Goal: Task Accomplishment & Management: Complete application form

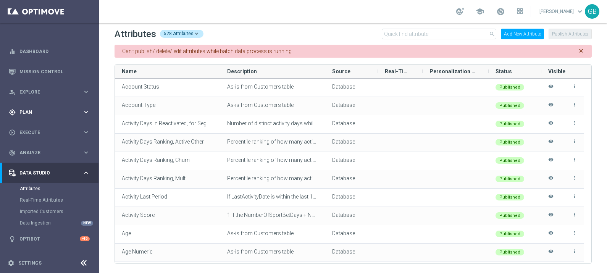
click at [37, 111] on span "Plan" at bounding box center [50, 112] width 63 height 5
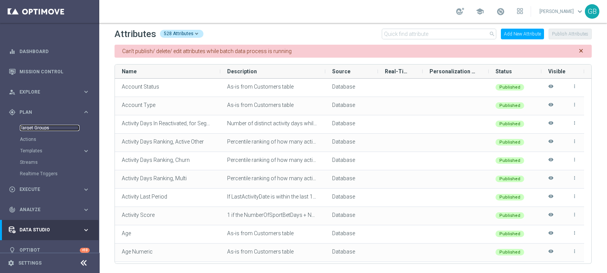
click at [37, 128] on link "Target Groups" at bounding box center [50, 128] width 60 height 6
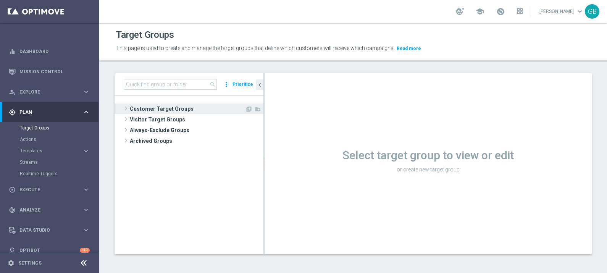
click at [191, 112] on span "Customer Target Groups" at bounding box center [187, 108] width 115 height 11
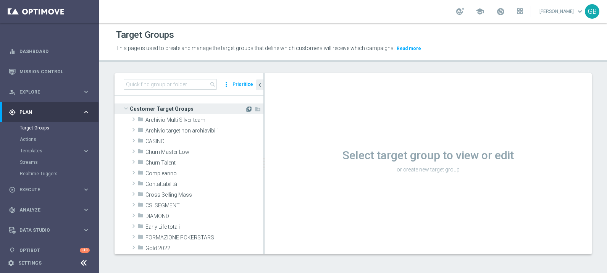
click at [246, 107] on icon "library_add" at bounding box center [249, 109] width 6 height 6
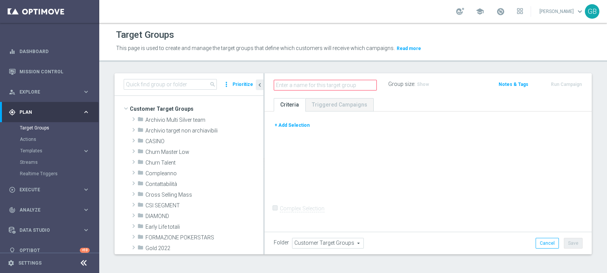
click at [295, 124] on button "+ Add Selection" at bounding box center [292, 125] width 37 height 8
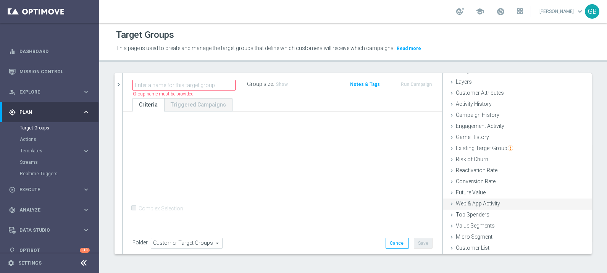
click at [481, 204] on span "Web & App Activity" at bounding box center [478, 203] width 44 height 6
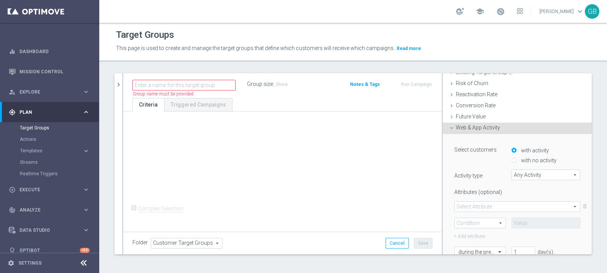
scroll to position [102, 0]
click at [537, 174] on span "Any Activity" at bounding box center [546, 174] width 68 height 10
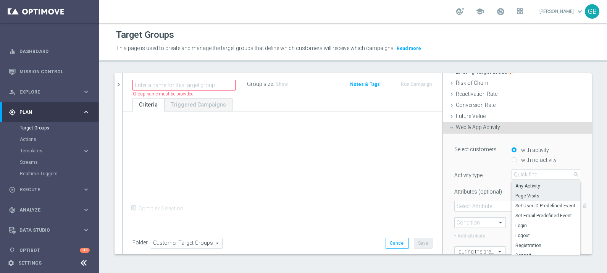
click at [527, 194] on span "Page Visits" at bounding box center [545, 196] width 61 height 6
type input "Page Visits"
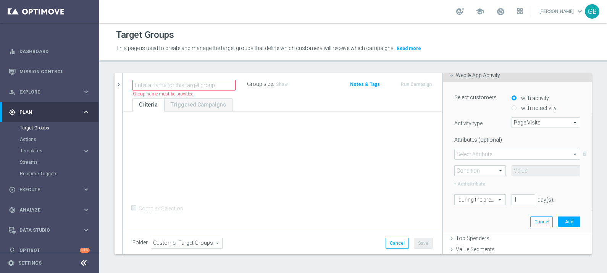
scroll to position [155, 0]
click at [505, 151] on span at bounding box center [516, 154] width 125 height 10
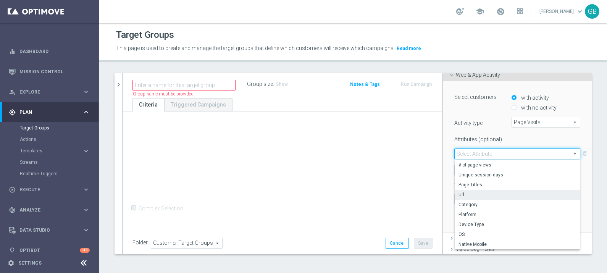
click at [483, 193] on span "Url" at bounding box center [517, 195] width 118 height 6
type input "Url"
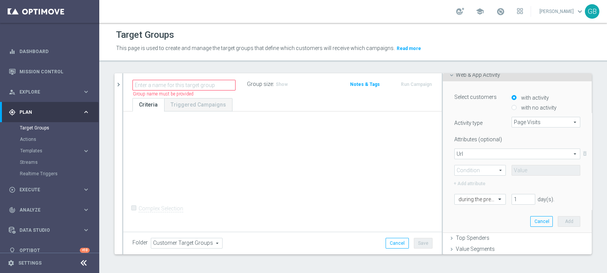
click at [483, 170] on span at bounding box center [479, 170] width 51 height 10
click at [473, 216] on label "Contains" at bounding box center [479, 221] width 51 height 10
type input "Contains"
click at [531, 171] on input "text" at bounding box center [545, 170] width 69 height 11
paste input "[DOMAIN_NAME]"
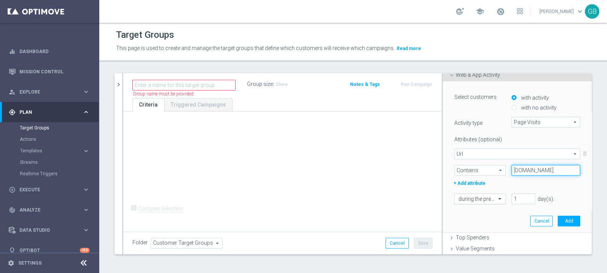
type input "[DOMAIN_NAME]"
click at [484, 198] on div at bounding box center [479, 199] width 51 height 7
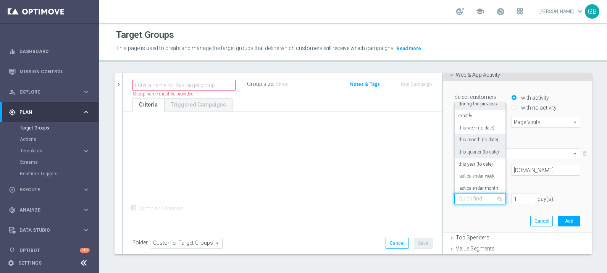
scroll to position [0, 0]
click at [469, 107] on label "during the previous" at bounding box center [477, 108] width 39 height 6
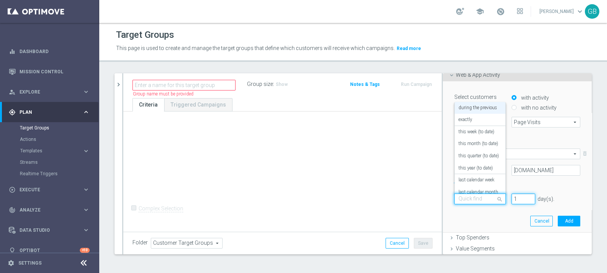
click at [511, 196] on input "1" at bounding box center [523, 198] width 24 height 11
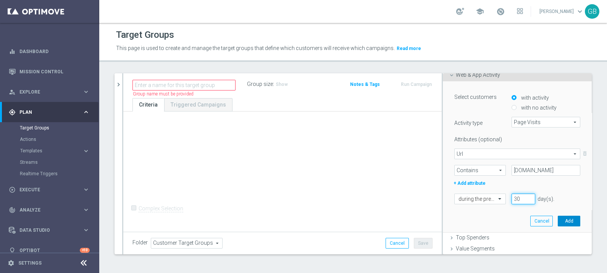
type input "30"
click at [561, 217] on button "Add" at bounding box center [568, 221] width 23 height 11
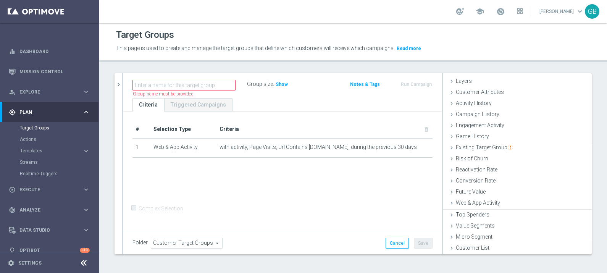
scroll to position [26, 0]
click at [280, 84] on span "Show" at bounding box center [281, 84] width 12 height 5
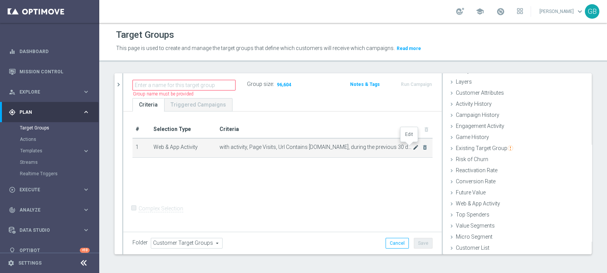
click at [412, 145] on icon "mode_edit" at bounding box center [415, 147] width 6 height 6
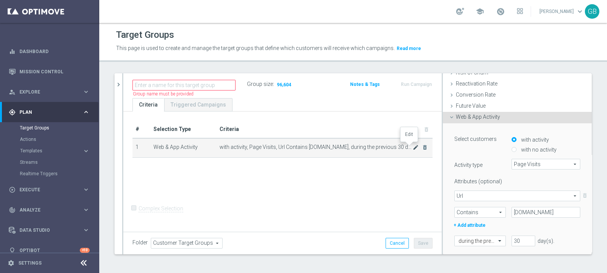
scroll to position [155, 0]
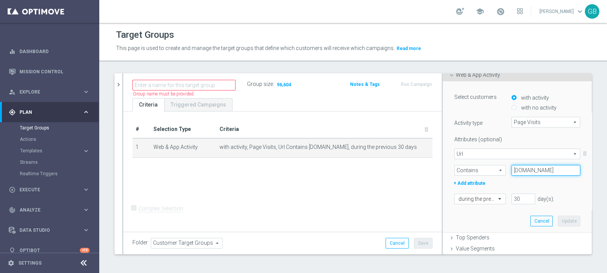
click at [517, 169] on input "[DOMAIN_NAME]" at bounding box center [545, 170] width 69 height 11
type input "[DOMAIN_NAME]"
click at [557, 217] on button "Update" at bounding box center [568, 221] width 23 height 11
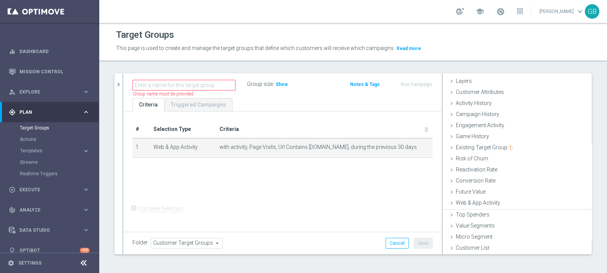
scroll to position [26, 0]
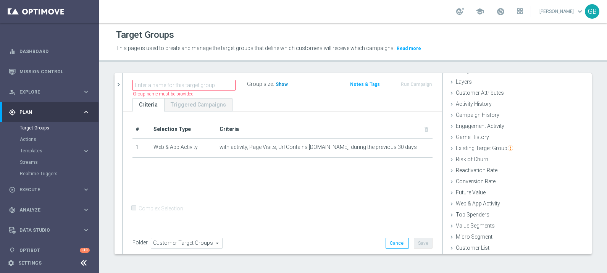
click at [280, 85] on span "Show" at bounding box center [281, 84] width 12 height 5
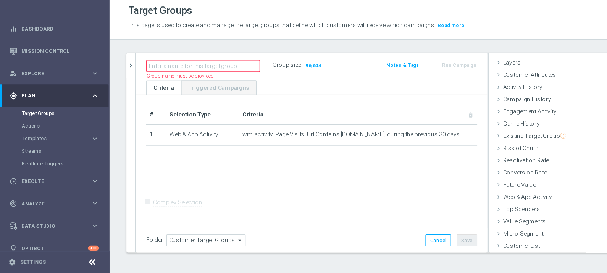
scroll to position [0, 0]
click at [467, 203] on span "Web & App Activity" at bounding box center [478, 203] width 44 height 6
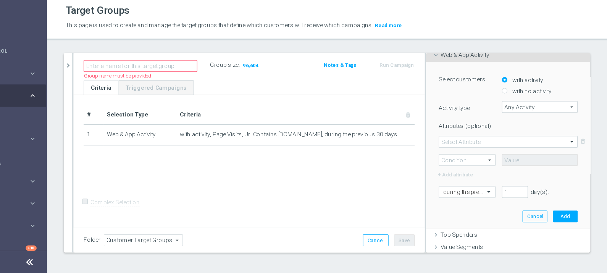
click at [535, 124] on span "Any Activity" at bounding box center [546, 122] width 68 height 10
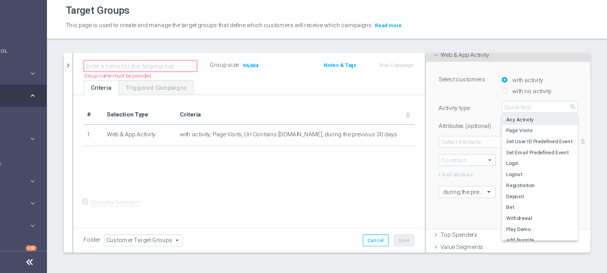
click at [477, 138] on label "Attributes (optional)" at bounding box center [476, 138] width 57 height 10
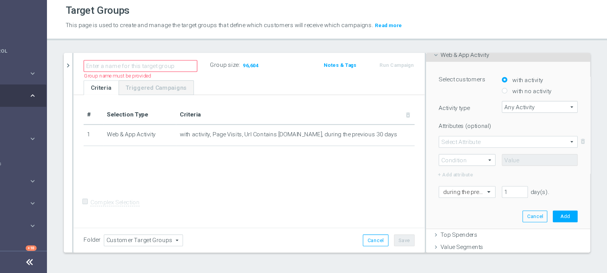
click at [504, 151] on span at bounding box center [516, 154] width 125 height 10
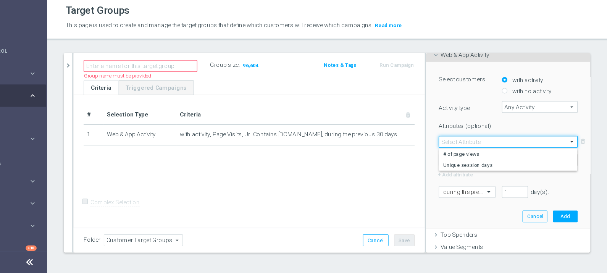
click at [516, 133] on div "Attributes (optional)" at bounding box center [516, 138] width 137 height 10
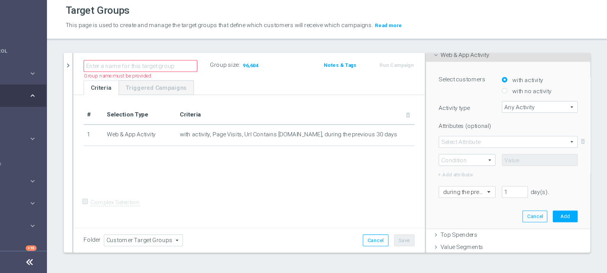
click at [512, 121] on span "Any Activity" at bounding box center [546, 122] width 68 height 10
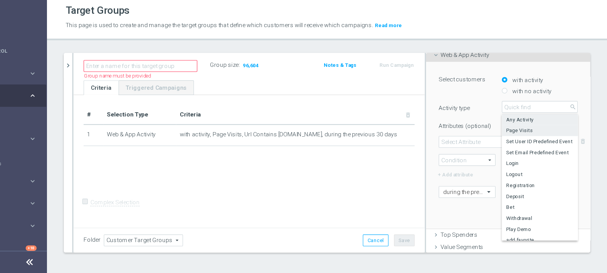
click at [527, 140] on span "Page Visits" at bounding box center [545, 143] width 61 height 6
type input "Page Visits"
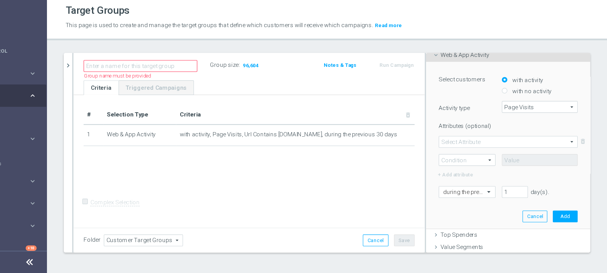
click at [507, 150] on span at bounding box center [516, 154] width 125 height 10
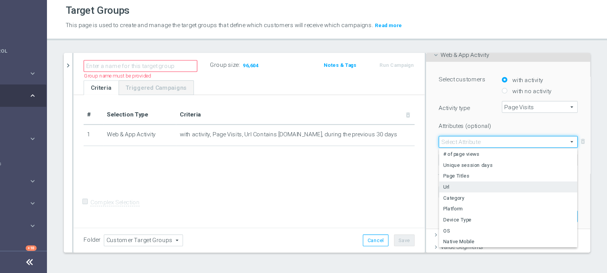
click at [473, 192] on span "Url" at bounding box center [517, 195] width 118 height 6
type input "Url"
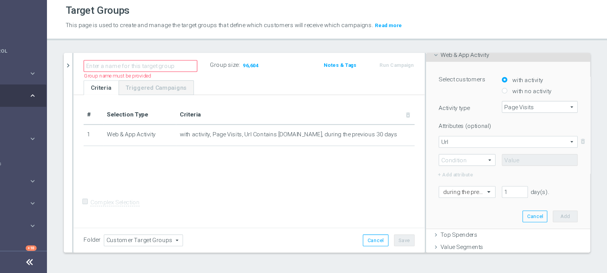
click at [462, 152] on span "Url" at bounding box center [516, 154] width 125 height 10
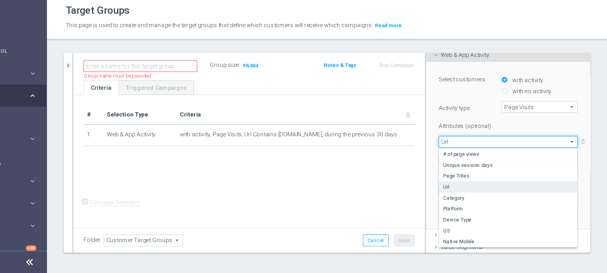
click at [443, 174] on div "Select customers with activity with no activity Activity type Page Visits Page …" at bounding box center [517, 157] width 149 height 152
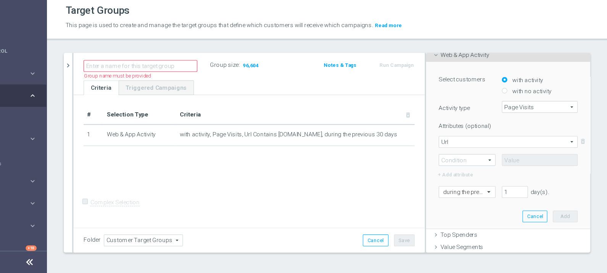
click at [479, 170] on span at bounding box center [479, 170] width 51 height 10
click at [549, 180] on div "+ Add attribute" at bounding box center [516, 183] width 137 height 10
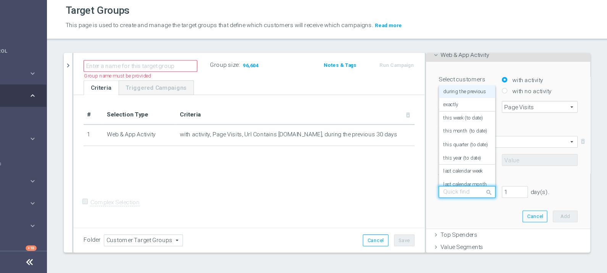
click at [483, 198] on div at bounding box center [479, 199] width 51 height 7
click at [473, 178] on label "last calendar week" at bounding box center [476, 180] width 36 height 6
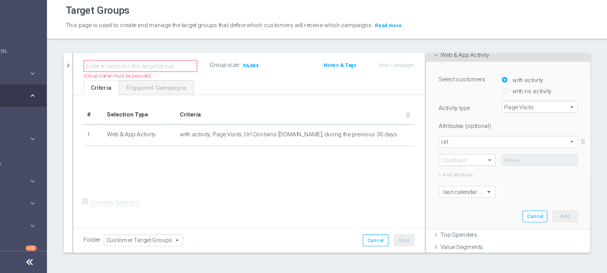
click at [520, 120] on span "Page Visits" at bounding box center [546, 122] width 68 height 10
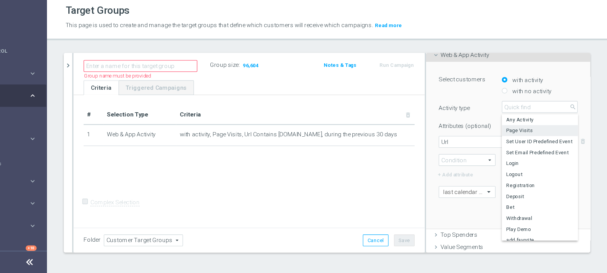
click at [476, 212] on div "Select customers with activity with no activity Activity type Page Visits Page …" at bounding box center [516, 156] width 137 height 151
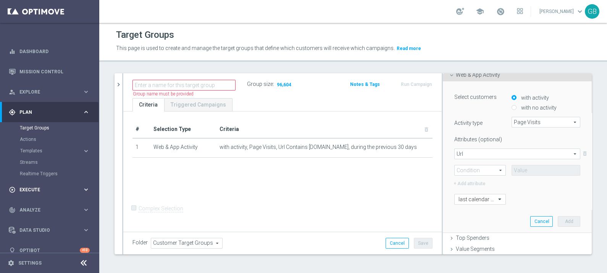
click at [52, 187] on span "Execute" at bounding box center [50, 189] width 63 height 5
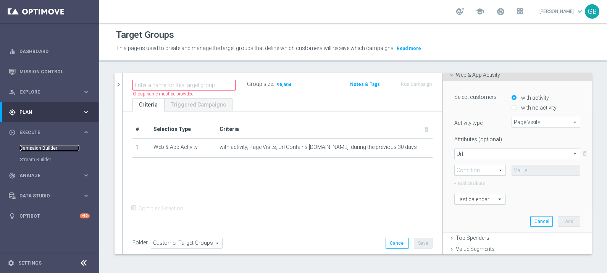
click at [48, 149] on link "Campaign Builder" at bounding box center [50, 148] width 60 height 6
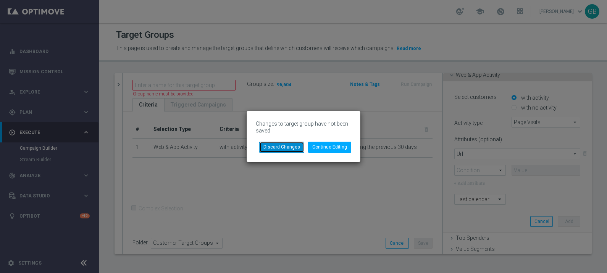
click at [293, 146] on button "Discard Changes" at bounding box center [281, 147] width 45 height 11
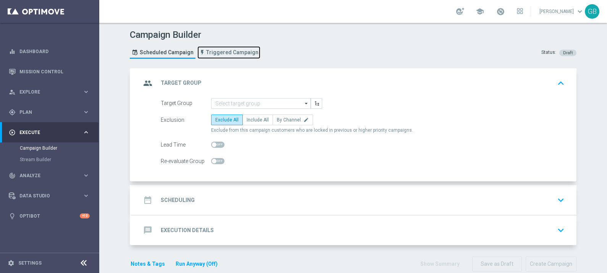
click at [219, 54] on span "Triggered Campaign" at bounding box center [232, 52] width 52 height 6
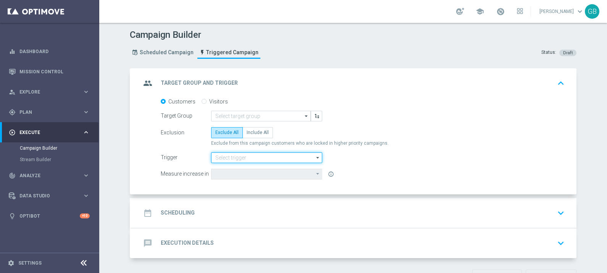
click at [240, 157] on input at bounding box center [266, 157] width 111 height 11
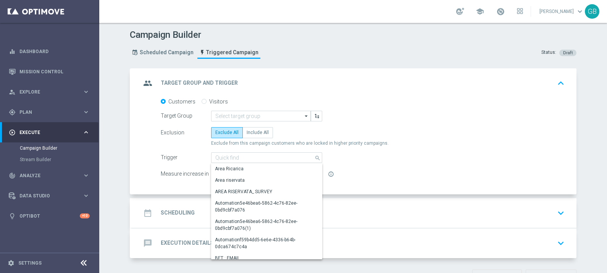
click at [421, 161] on div "Trigger search Show Selected 0 of NaN BET DONE : WEB POPUP" at bounding box center [362, 157] width 415 height 11
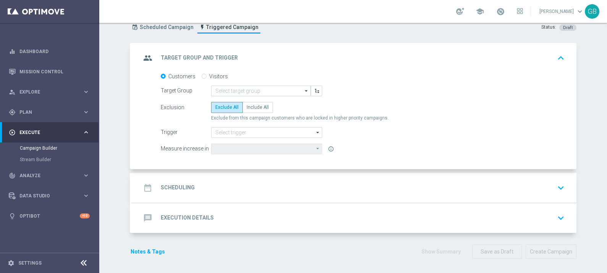
scroll to position [25, 0]
click at [201, 75] on input "Visitors" at bounding box center [203, 77] width 5 height 5
radio input "true"
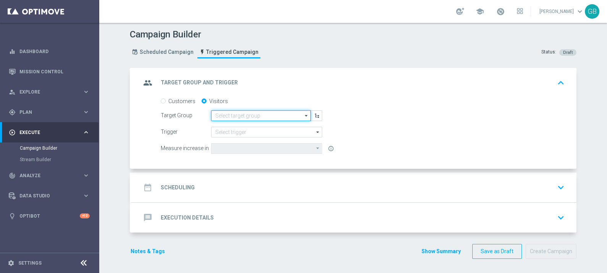
click at [227, 114] on input at bounding box center [261, 115] width 100 height 11
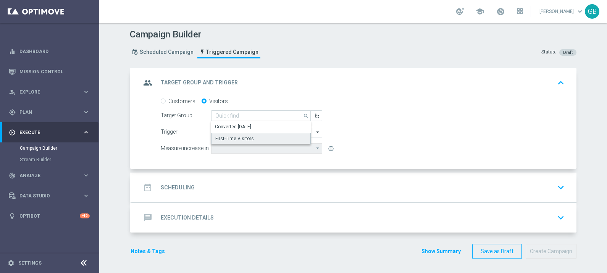
click at [234, 137] on div "First-Time Visitors" at bounding box center [234, 138] width 39 height 7
type input "First-Time Visitors"
type input "Visitor Conversions"
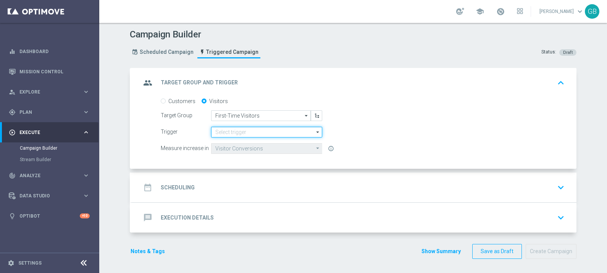
click at [227, 130] on input at bounding box center [266, 132] width 111 height 11
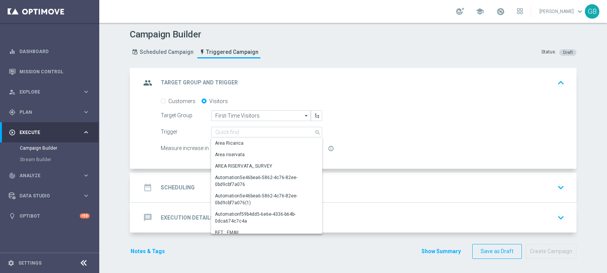
click at [350, 139] on form "Customers Visitors Target Group First-Time Visitors First-Time Visitors arrow_d…" at bounding box center [363, 126] width 404 height 56
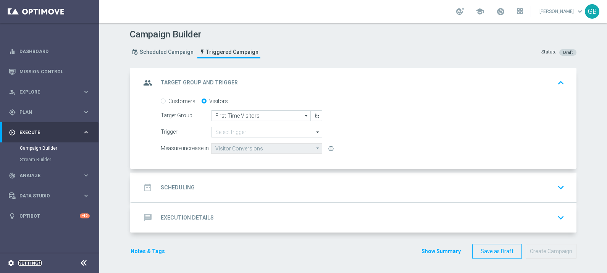
click at [27, 262] on link "Settings" at bounding box center [29, 263] width 23 height 5
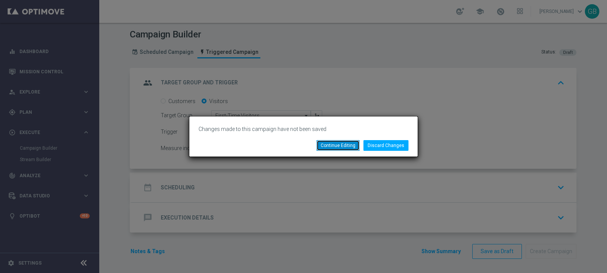
click at [337, 146] on button "Continue Editing" at bounding box center [337, 145] width 43 height 11
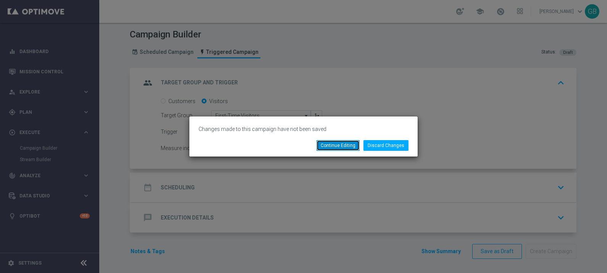
click at [342, 145] on button "Continue Editing" at bounding box center [337, 145] width 43 height 11
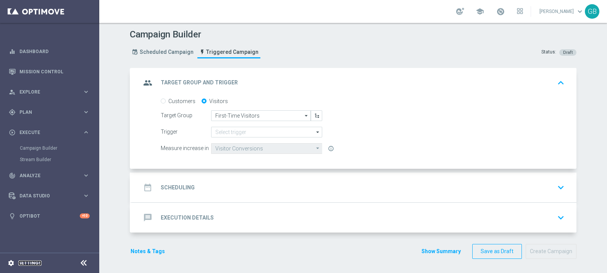
click at [27, 262] on link "Settings" at bounding box center [29, 263] width 23 height 5
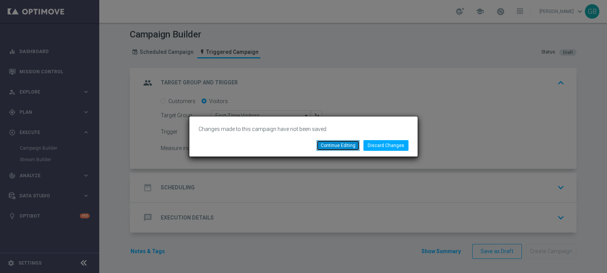
click at [343, 143] on button "Continue Editing" at bounding box center [337, 145] width 43 height 11
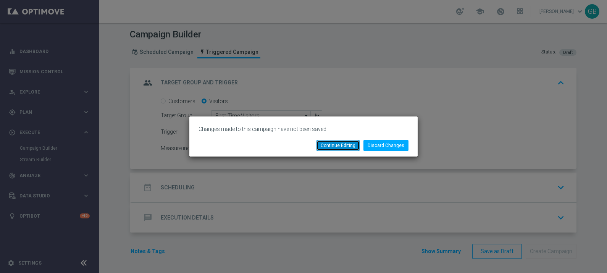
click at [336, 143] on button "Continue Editing" at bounding box center [337, 145] width 43 height 11
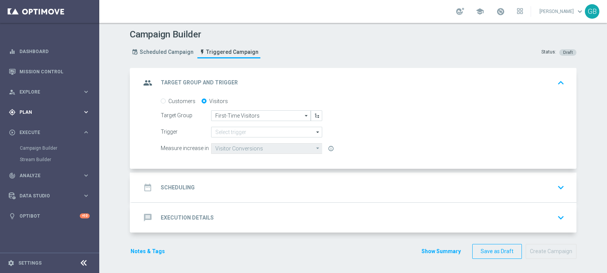
click at [86, 109] on icon "keyboard_arrow_right" at bounding box center [85, 111] width 7 height 7
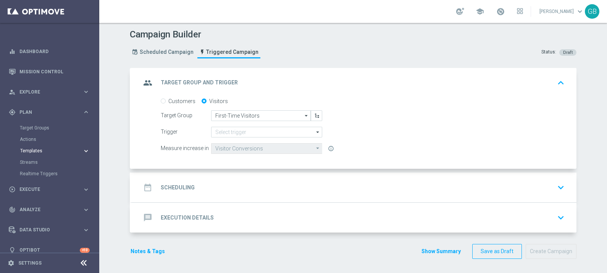
click at [84, 150] on icon "keyboard_arrow_right" at bounding box center [85, 150] width 7 height 7
